Goal: Find specific page/section: Find specific page/section

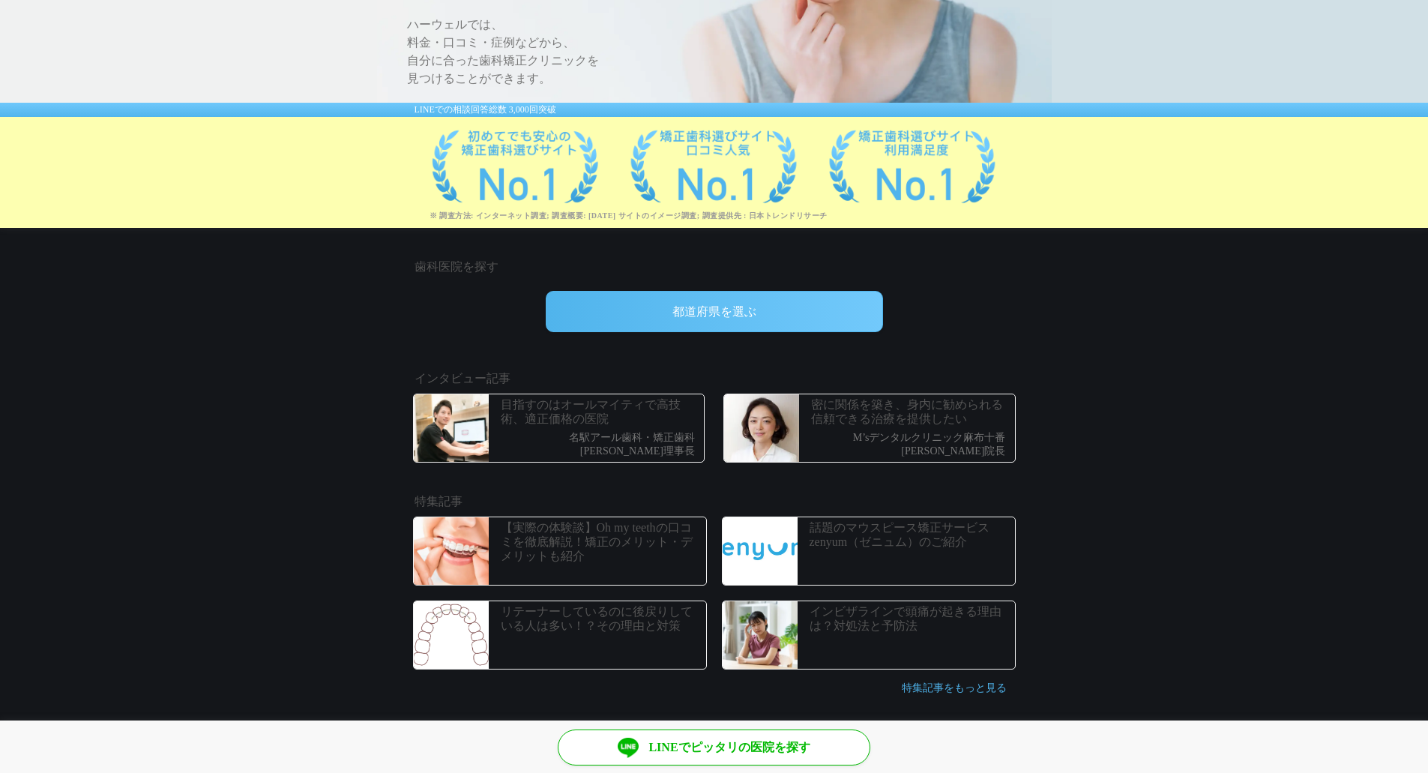
scroll to position [220, 0]
click at [825, 304] on div "都道府県を選ぶ" at bounding box center [714, 312] width 337 height 41
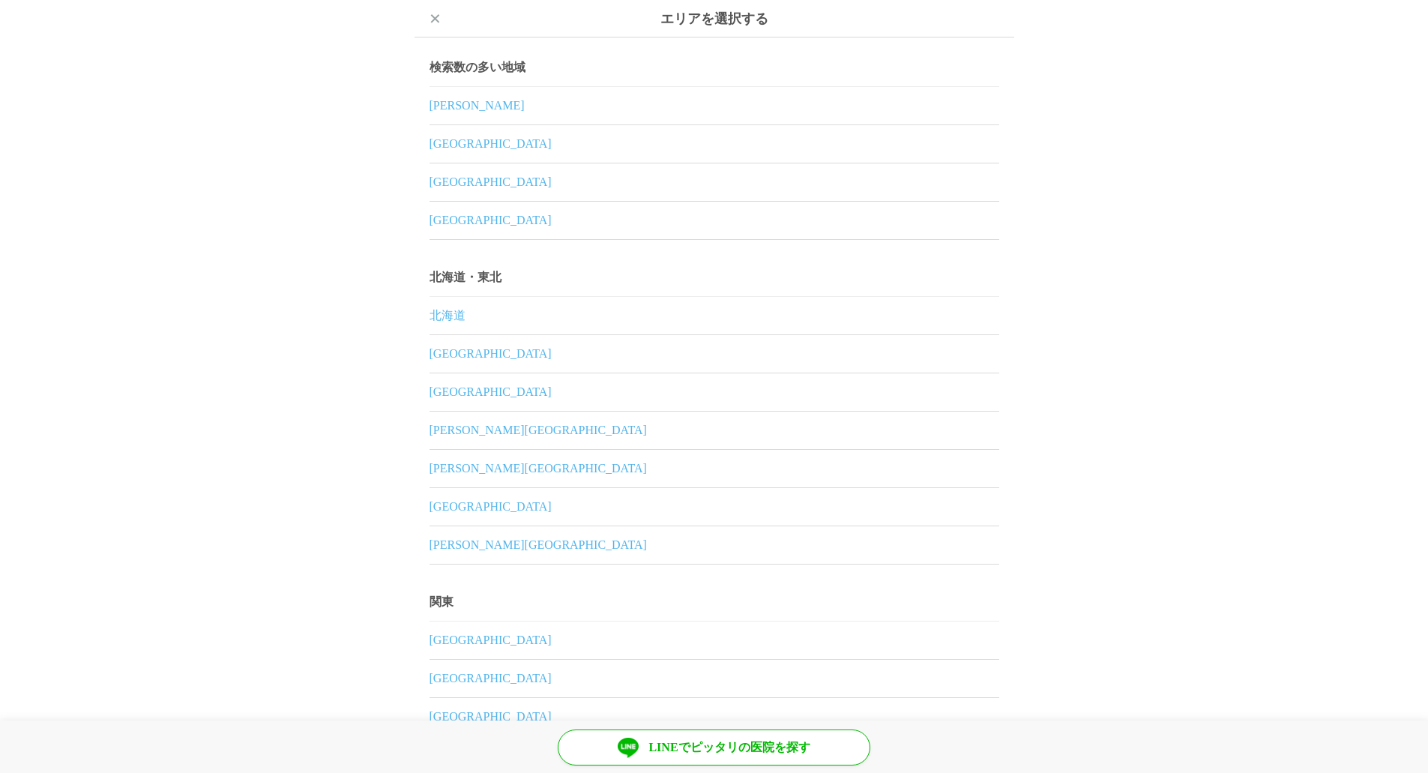
click at [448, 145] on link "大阪府" at bounding box center [715, 143] width 570 height 37
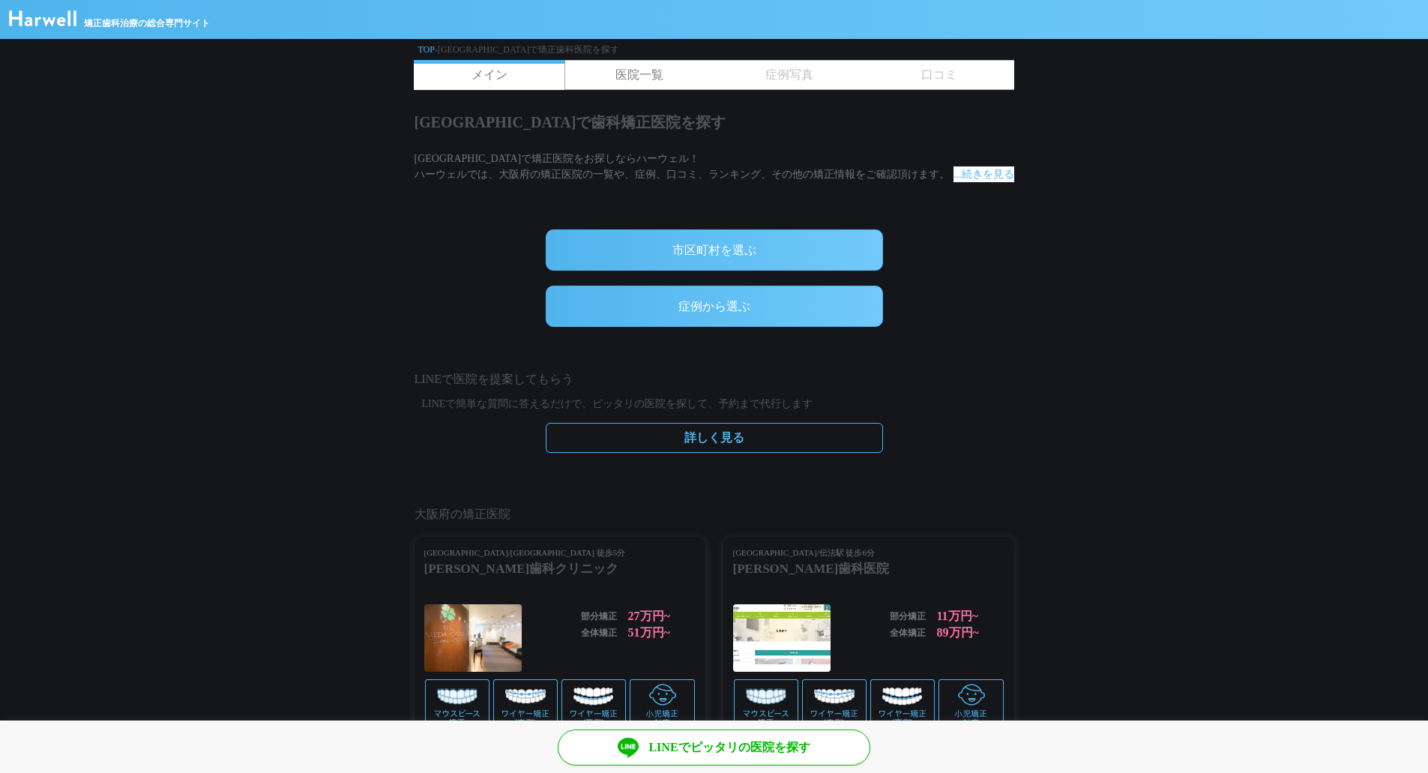
scroll to position [1, 0]
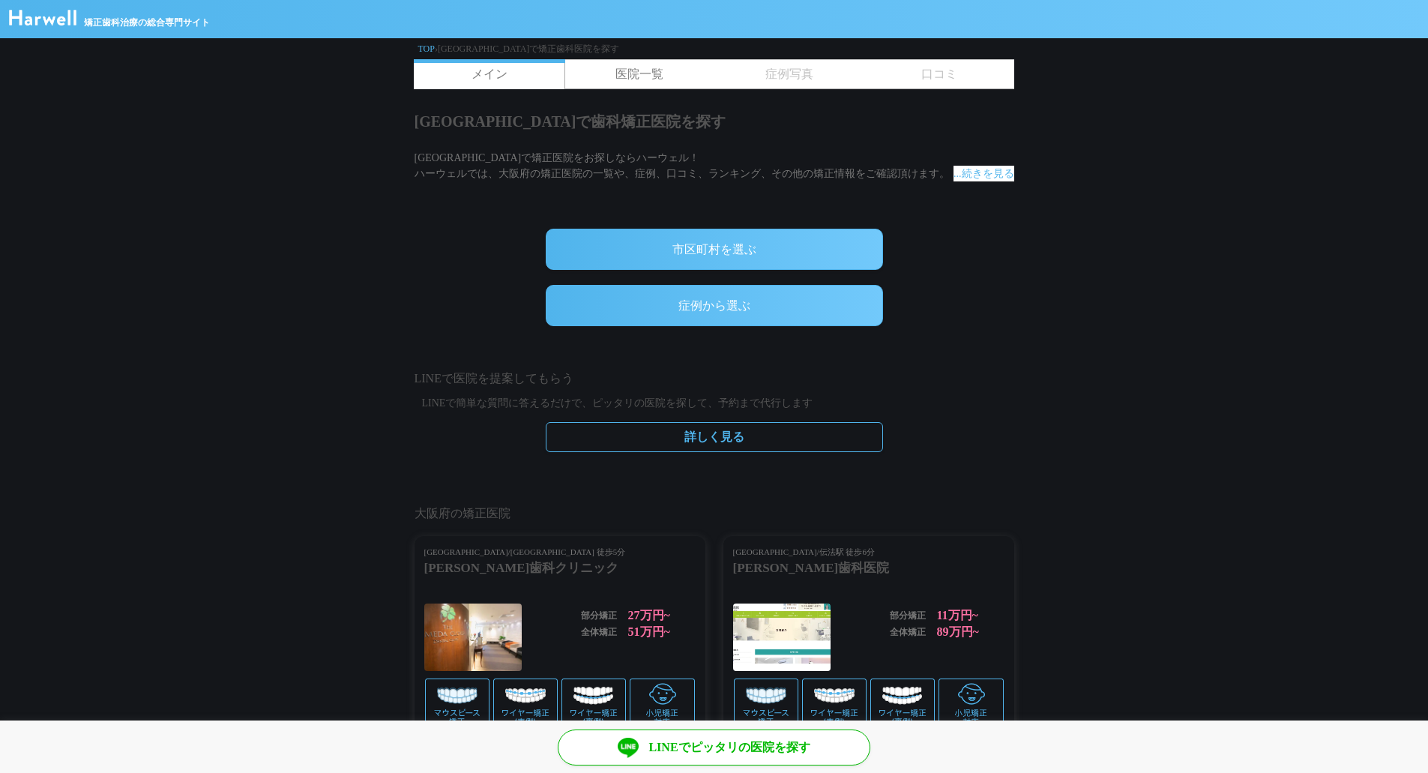
click at [636, 70] on link "医院一覧" at bounding box center [639, 74] width 150 height 28
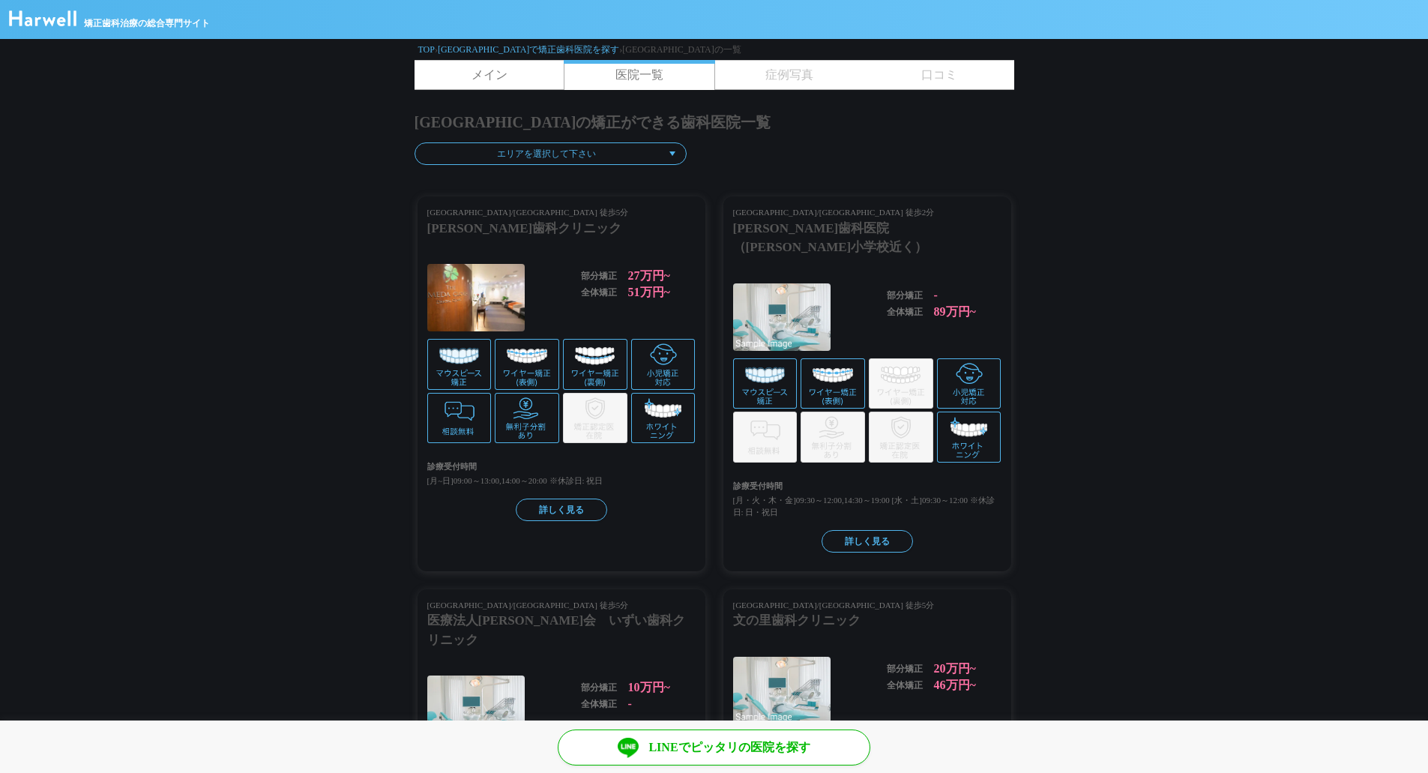
click at [931, 80] on span "口コミ" at bounding box center [939, 75] width 150 height 28
click at [513, 73] on link "メイン" at bounding box center [490, 75] width 150 height 28
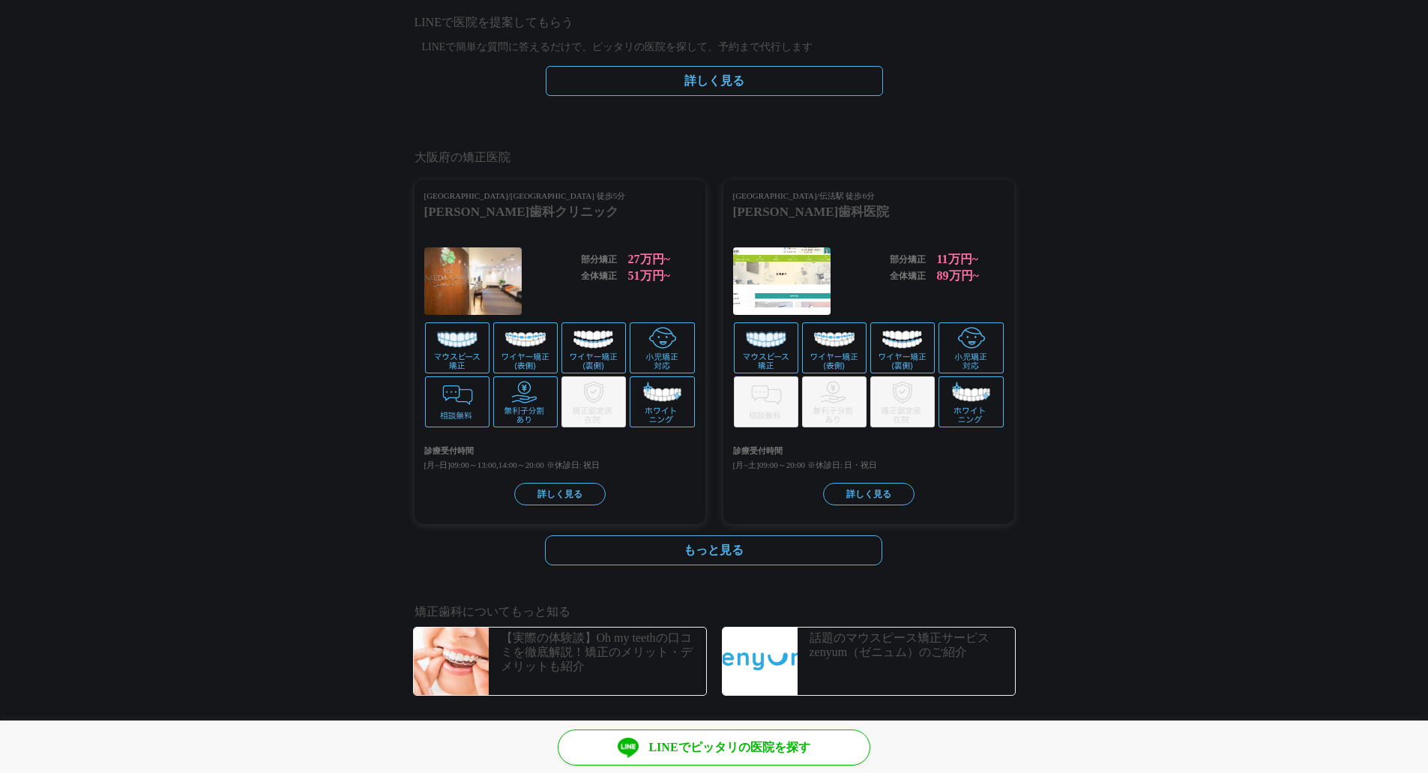
scroll to position [473, 0]
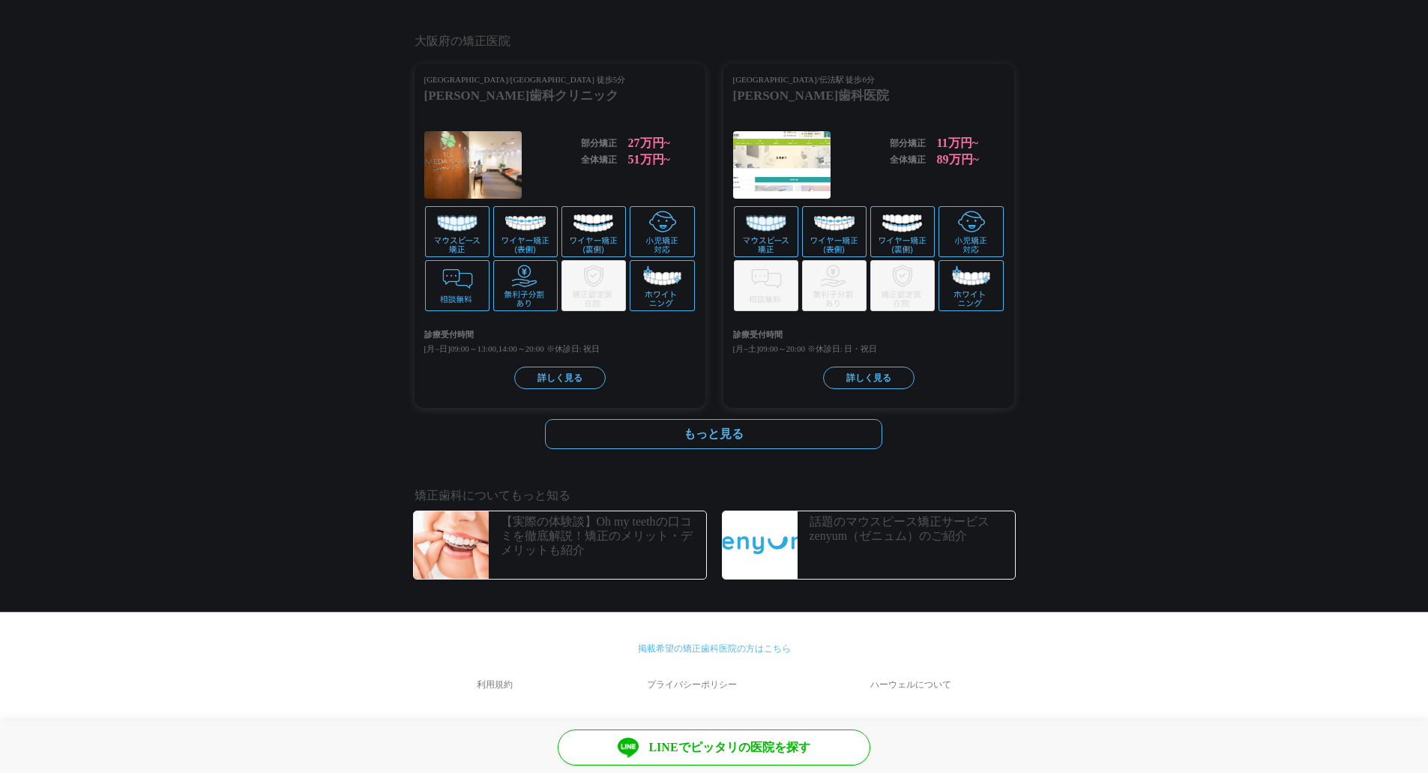
click at [1135, 493] on section "矯正歯科についてもっと知る 【実際の体験談】Oh my teethの口コミを徹底解説！矯正のメリット・デメリットも紹介 話題のマウスピース矯正サービスzeny…" at bounding box center [714, 536] width 1428 height 115
